Goal: Find specific page/section: Find specific page/section

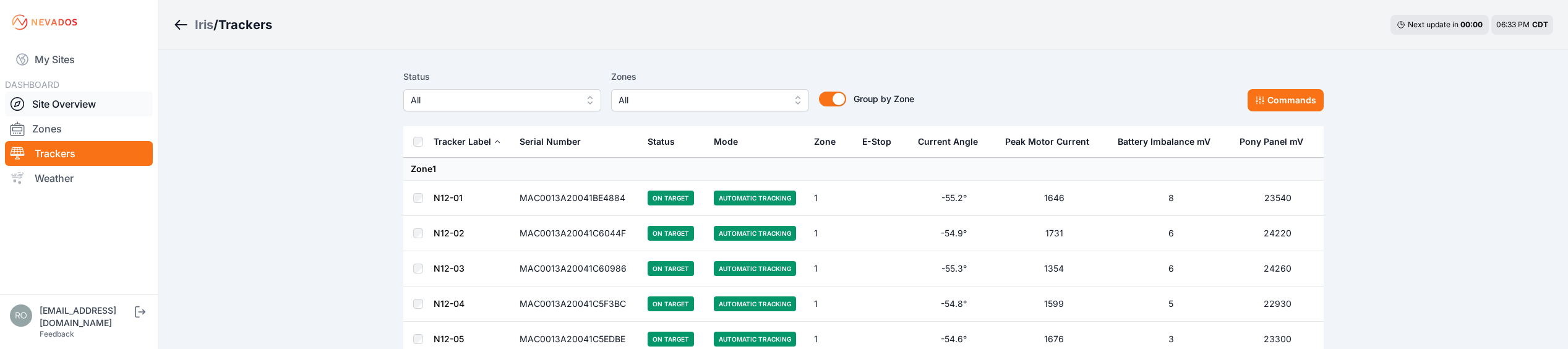
click at [32, 101] on div at bounding box center [20, 104] width 22 height 15
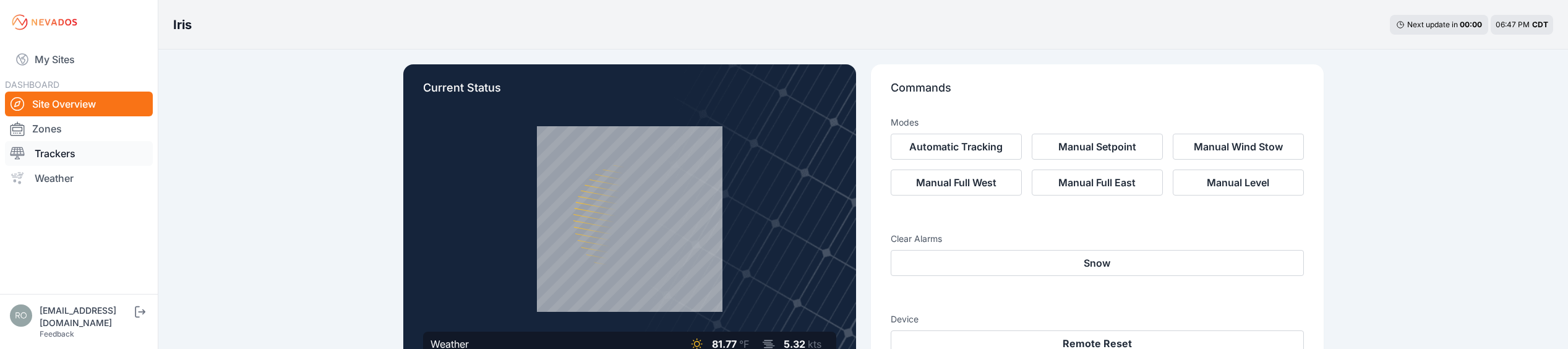
click at [52, 150] on link "Trackers" at bounding box center [79, 153] width 148 height 25
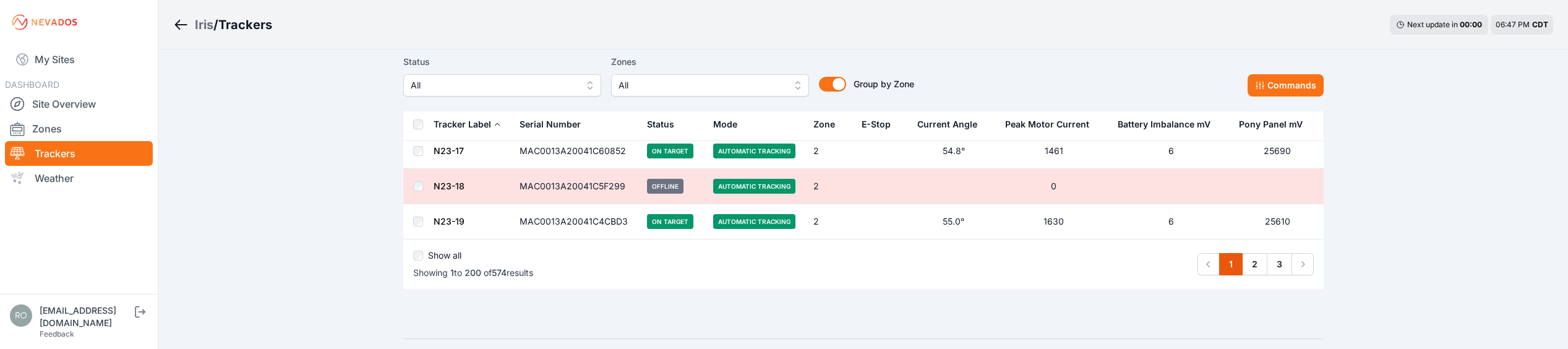
scroll to position [7053, 0]
